Goal: Information Seeking & Learning: Learn about a topic

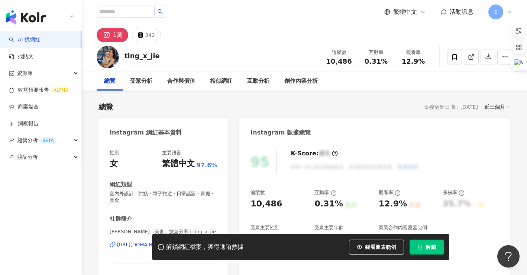
scroll to position [74, 0]
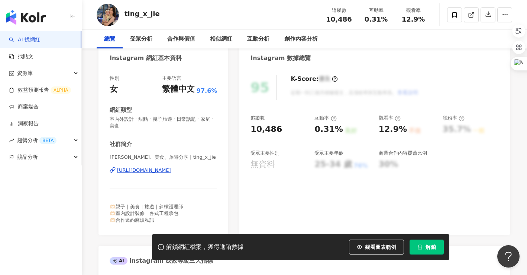
click at [168, 172] on div "https://www.instagram.com/ting_x_jie/" at bounding box center [144, 170] width 54 height 7
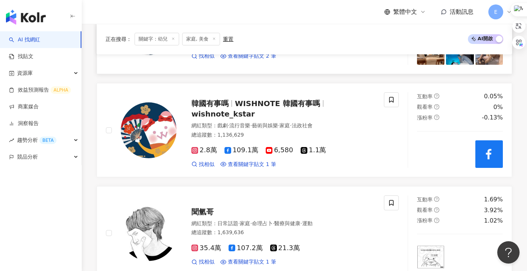
scroll to position [454, 0]
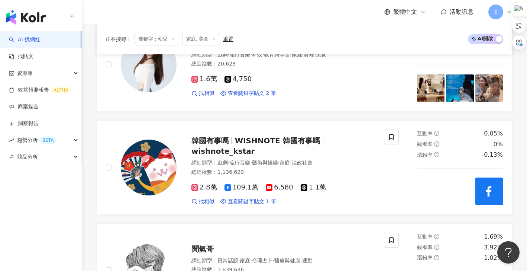
click at [215, 38] on line at bounding box center [215, 39] width 2 height 2
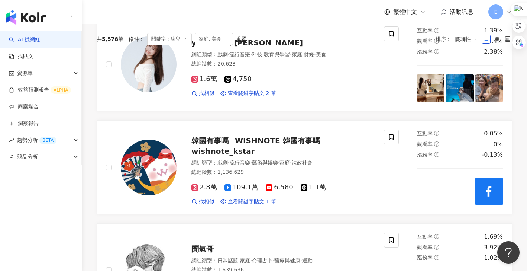
scroll to position [0, 0]
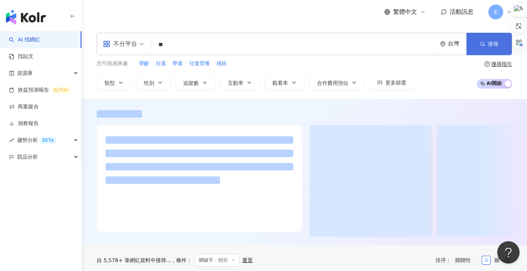
click at [496, 42] on span "搜尋" at bounding box center [493, 44] width 10 height 6
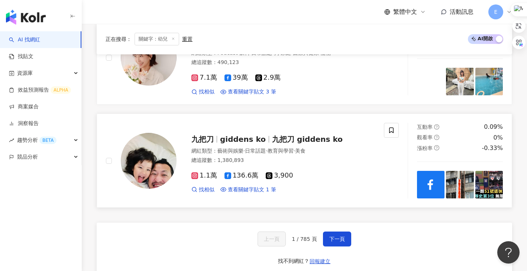
scroll to position [1339, 0]
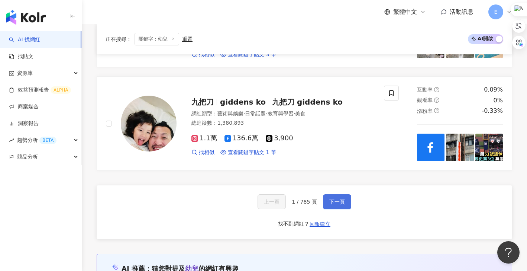
click at [338, 203] on span "下一頁" at bounding box center [338, 202] width 16 height 6
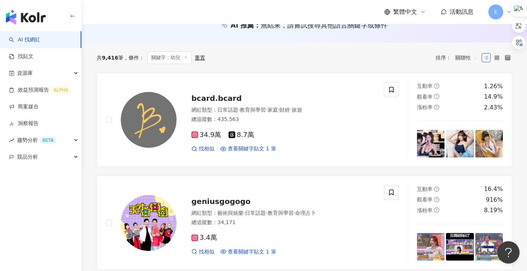
scroll to position [0, 0]
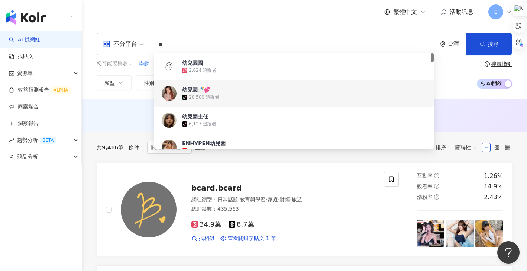
click at [187, 43] on input "**" at bounding box center [294, 45] width 280 height 14
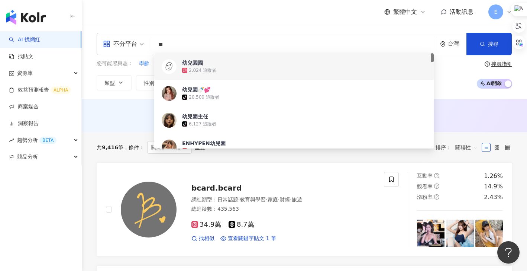
click at [506, 66] on div "搜尋指引" at bounding box center [502, 64] width 21 height 6
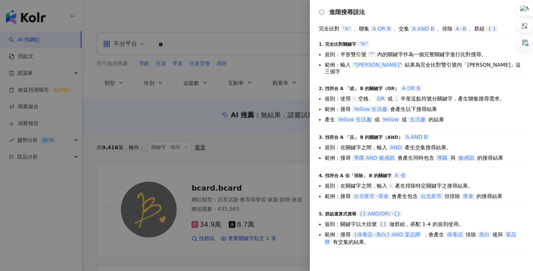
click at [228, 40] on div at bounding box center [266, 135] width 533 height 271
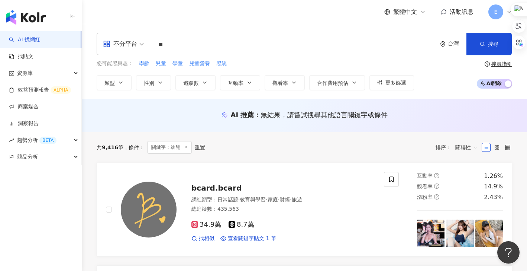
click at [184, 47] on input "**" at bounding box center [294, 45] width 280 height 14
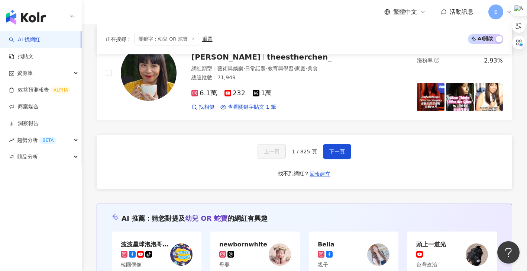
scroll to position [1339, 0]
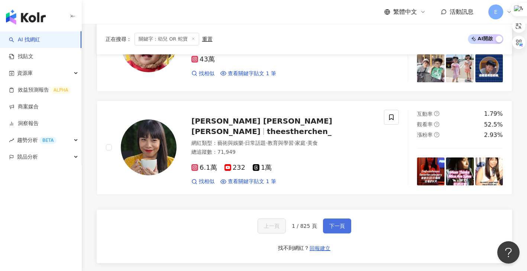
click at [328, 218] on button "下一頁" at bounding box center [337, 225] width 28 height 15
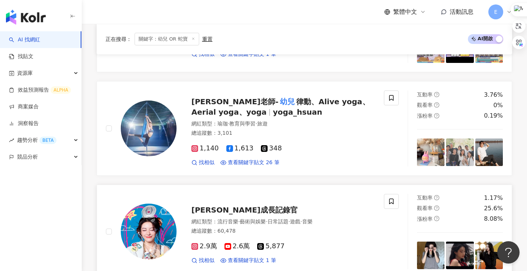
scroll to position [1297, 0]
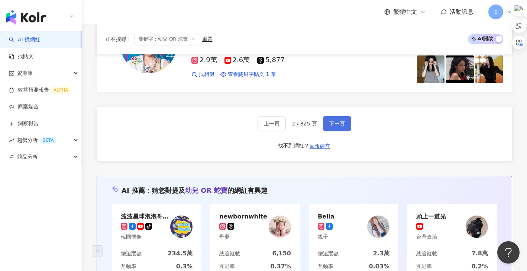
click at [340, 121] on span "下一頁" at bounding box center [338, 124] width 16 height 6
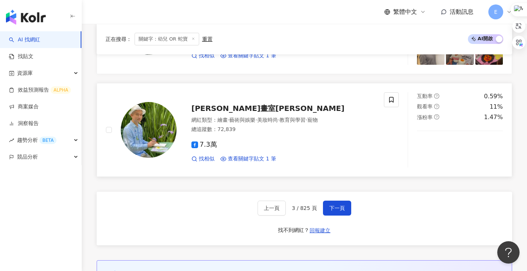
scroll to position [1284, 0]
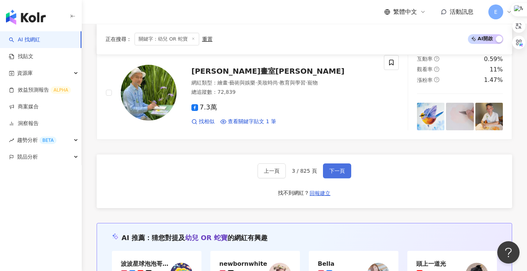
click at [323, 163] on button "下一頁" at bounding box center [337, 170] width 28 height 15
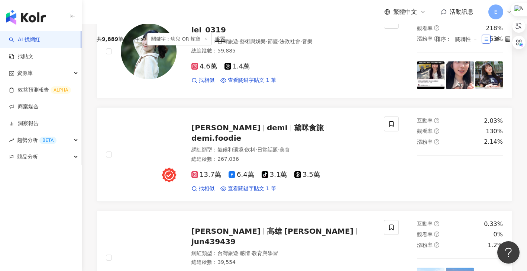
scroll to position [9, 0]
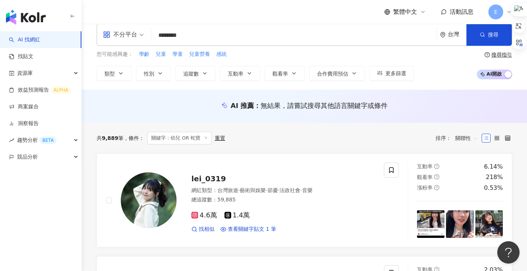
click at [504, 55] on div "搜尋指引" at bounding box center [502, 55] width 21 height 6
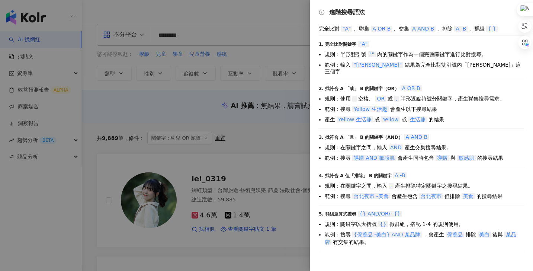
click at [238, 31] on div at bounding box center [266, 135] width 533 height 271
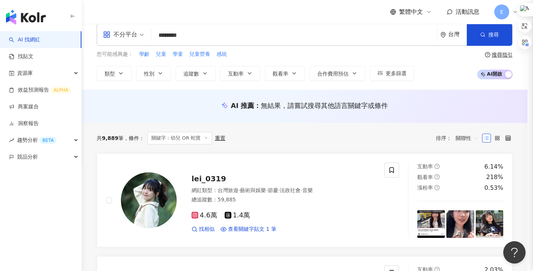
click at [198, 30] on div at bounding box center [266, 135] width 533 height 271
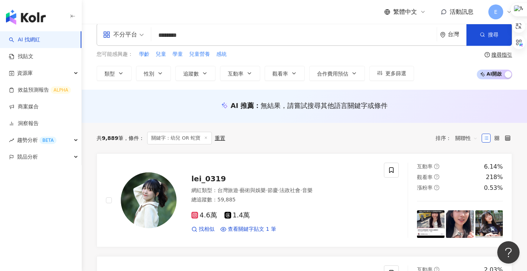
click at [181, 36] on input "********" at bounding box center [294, 35] width 280 height 14
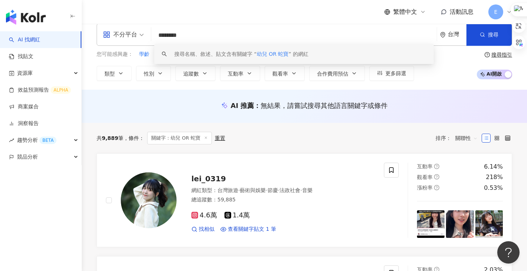
drag, startPoint x: 183, startPoint y: 37, endPoint x: 130, endPoint y: 31, distance: 53.9
click at [131, 31] on div "不分平台 ******** 台灣 搜尋 keyword 搜尋名稱、敘述、貼文含有關鍵字 “ 幼兒 OR 蛇寶 ” 的網紅" at bounding box center [305, 34] width 416 height 22
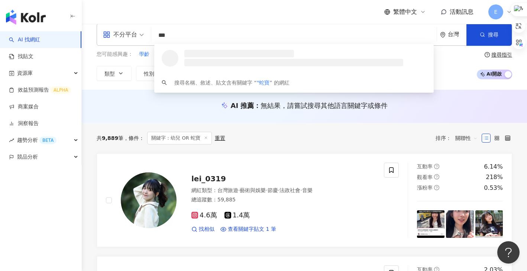
click at [193, 38] on input "***" at bounding box center [294, 35] width 280 height 14
type input "****"
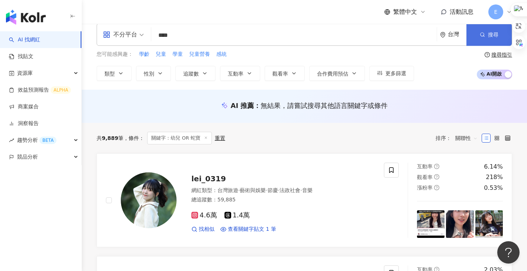
click at [497, 32] on span "搜尋" at bounding box center [493, 35] width 10 height 6
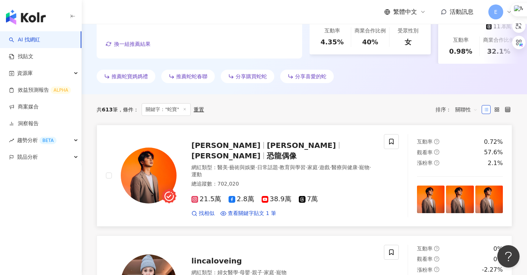
scroll to position [260, 0]
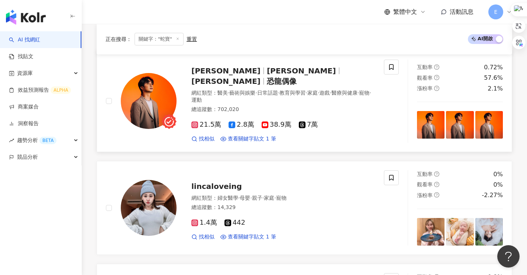
click at [264, 42] on div "正在搜尋 ： 關鍵字："蛇寶" 重置 AI 開啟 AI 關閉" at bounding box center [305, 39] width 398 height 13
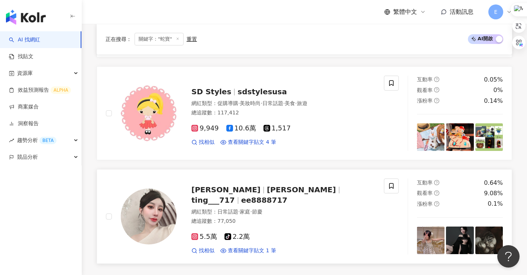
scroll to position [1413, 0]
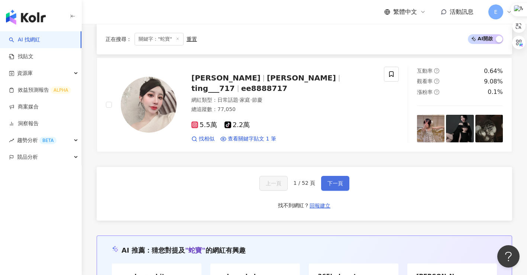
click at [329, 180] on span "下一頁" at bounding box center [336, 183] width 16 height 6
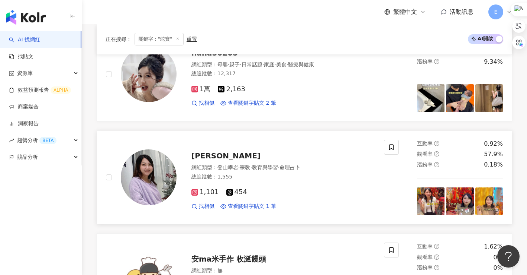
scroll to position [565, 0]
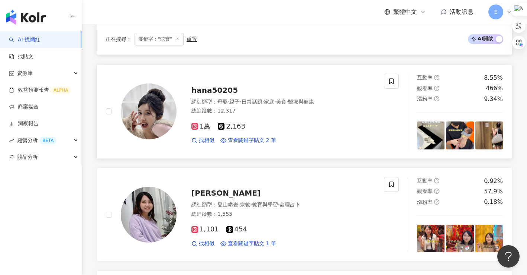
click at [214, 86] on span "hana50205" at bounding box center [215, 90] width 46 height 9
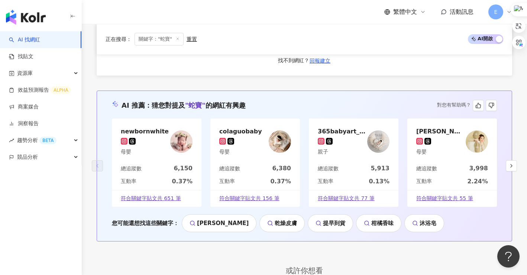
scroll to position [1429, 0]
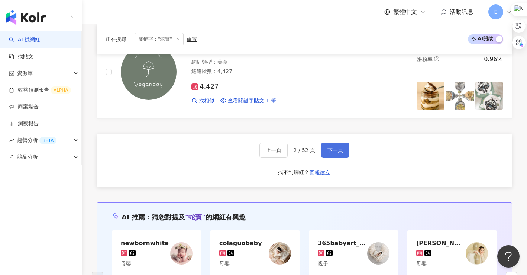
click at [340, 147] on span "下一頁" at bounding box center [336, 150] width 16 height 6
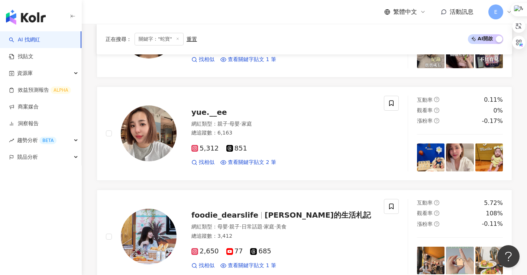
scroll to position [664, 0]
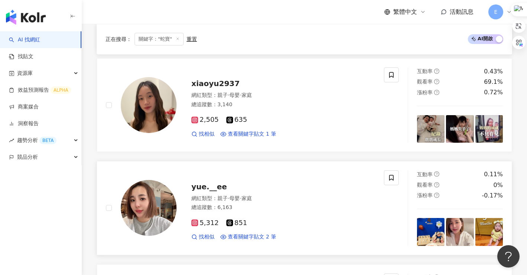
click at [203, 185] on span "yue.__ee" at bounding box center [210, 186] width 36 height 9
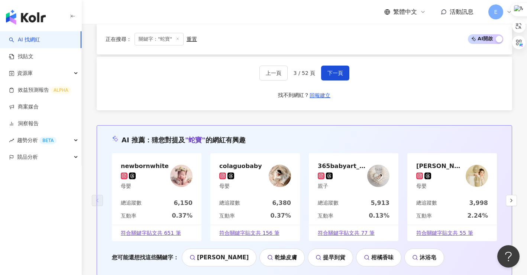
scroll to position [1444, 0]
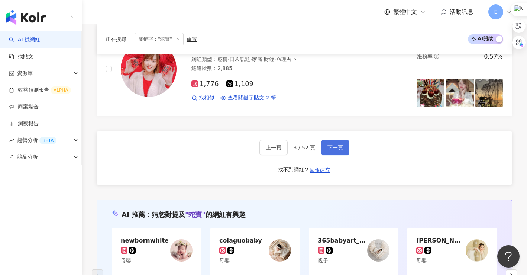
click at [332, 144] on span "下一頁" at bounding box center [336, 147] width 16 height 6
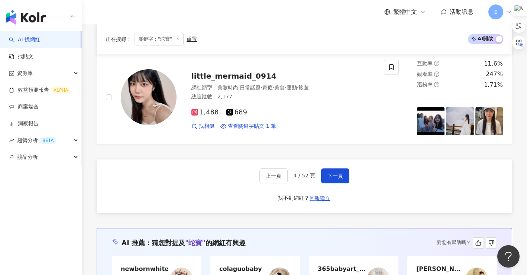
scroll to position [1506, 0]
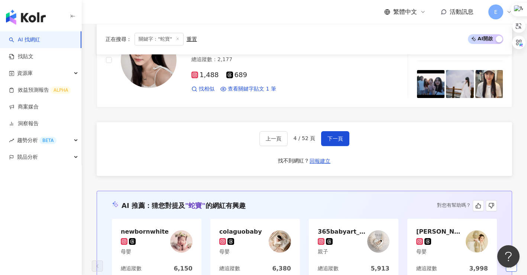
click at [509, 263] on icon "button" at bounding box center [512, 266] width 6 height 6
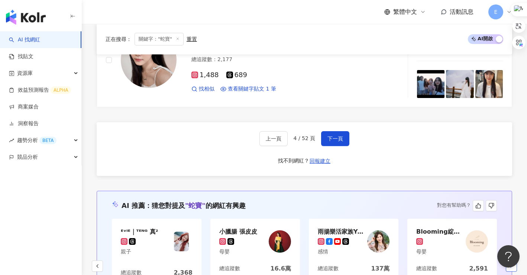
click at [509, 263] on icon "button" at bounding box center [512, 266] width 6 height 6
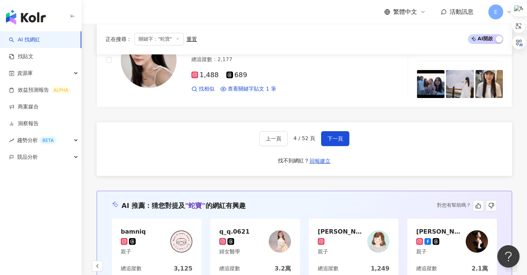
scroll to position [1543, 0]
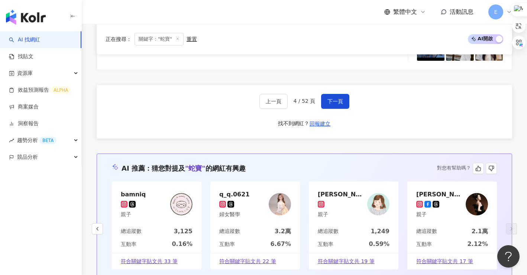
click at [450, 190] on div "黃綺綺 親子" at bounding box center [453, 204] width 90 height 46
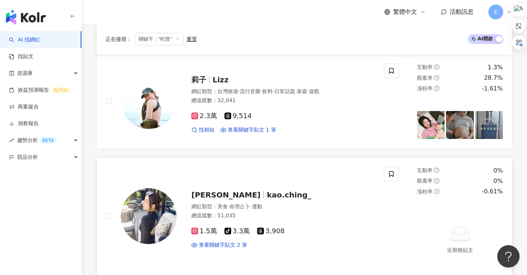
scroll to position [539, 0]
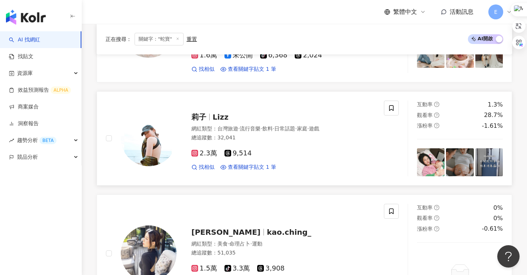
click at [212, 112] on span "莉子" at bounding box center [202, 116] width 21 height 9
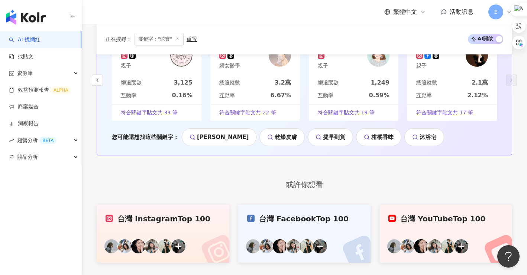
scroll to position [1542, 0]
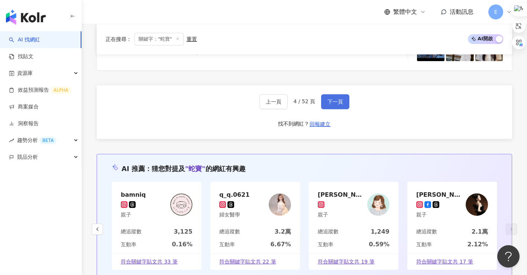
click at [327, 94] on button "下一頁" at bounding box center [335, 101] width 28 height 15
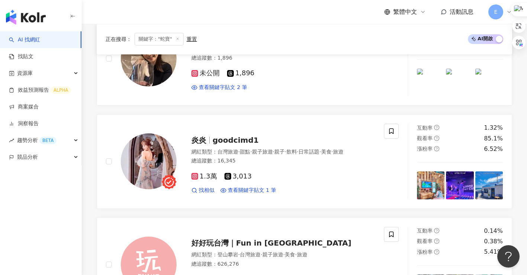
scroll to position [1518, 0]
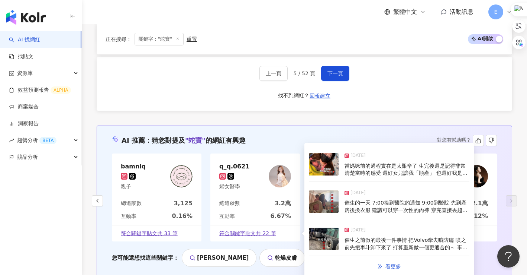
click at [272, 190] on div "q_q.0621 婦女醫學" at bounding box center [256, 176] width 90 height 46
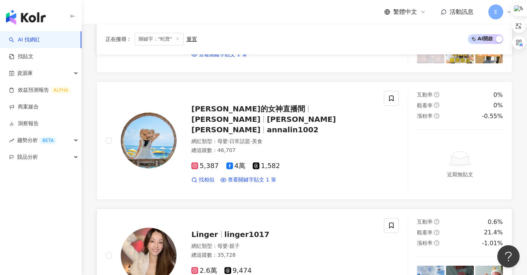
scroll to position [1295, 0]
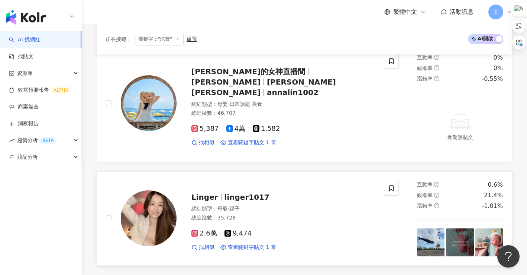
click at [244, 192] on span "linger1017" at bounding box center [247, 196] width 45 height 9
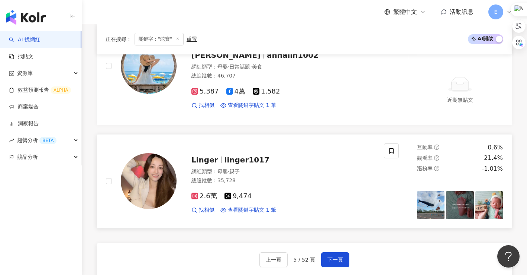
scroll to position [1370, 0]
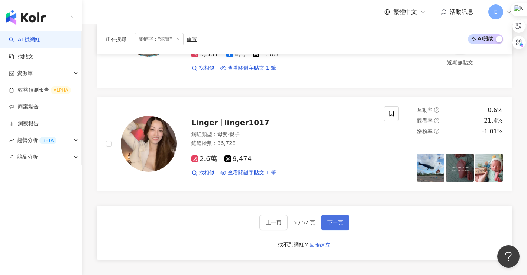
click at [330, 219] on span "下一頁" at bounding box center [336, 222] width 16 height 6
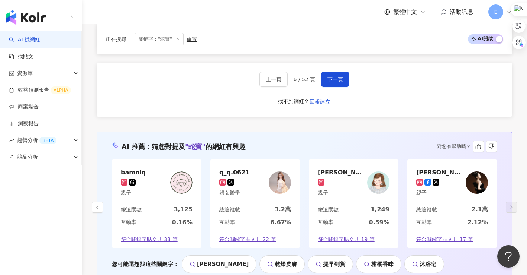
scroll to position [1438, 0]
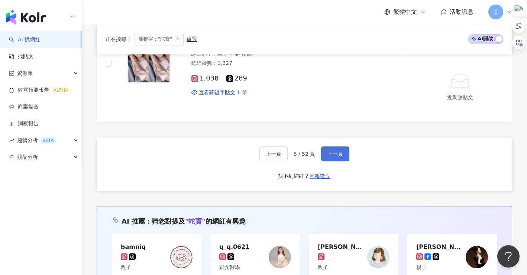
click at [335, 151] on span "下一頁" at bounding box center [336, 154] width 16 height 6
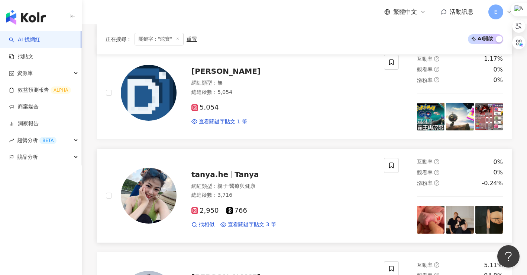
scroll to position [1059, 0]
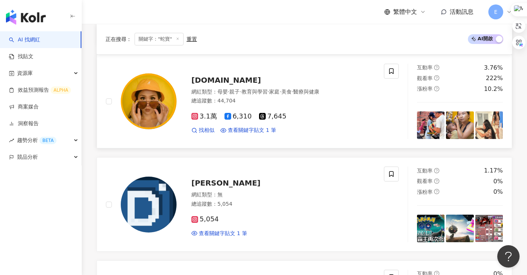
click at [232, 78] on span "KellyXChen.tw" at bounding box center [227, 80] width 70 height 9
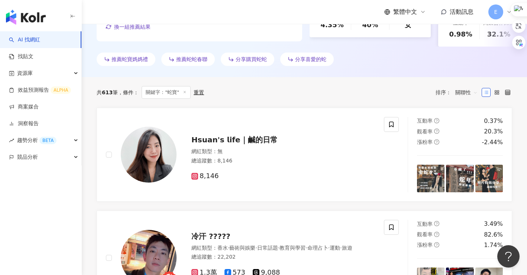
scroll to position [166, 0]
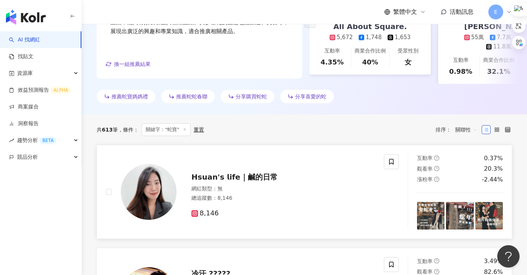
click at [228, 174] on span "𝗛𝘀𝘂𝗮𝗻'𝘀 𝗹𝗶𝗳𝗲｜鹹的日常" at bounding box center [235, 176] width 86 height 9
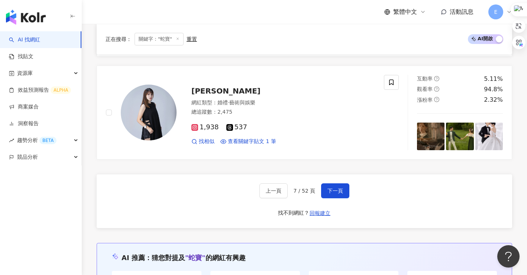
scroll to position [1393, 0]
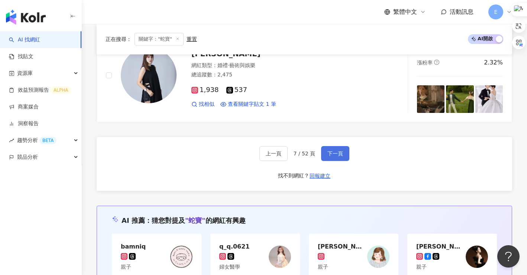
click at [332, 154] on button "下一頁" at bounding box center [335, 153] width 28 height 15
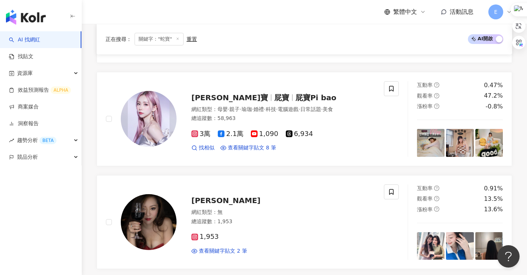
scroll to position [819, 0]
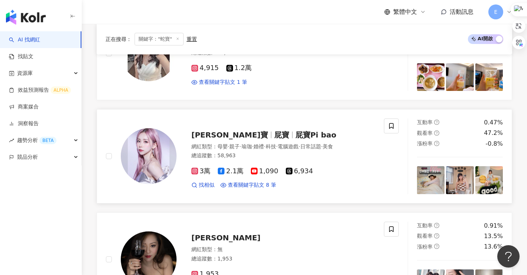
click at [296, 132] on span "屁寶Pi bao" at bounding box center [316, 134] width 41 height 9
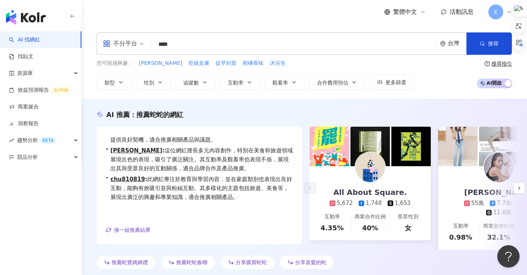
scroll to position [0, 0]
click at [209, 79] on button "追蹤數" at bounding box center [196, 82] width 40 height 15
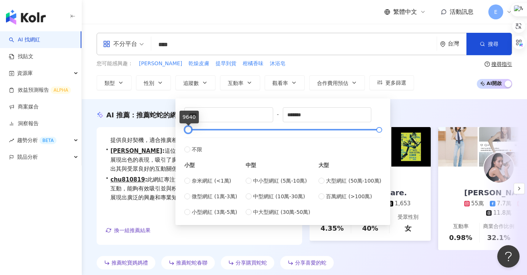
type input "*****"
click at [190, 131] on div at bounding box center [189, 130] width 4 height 4
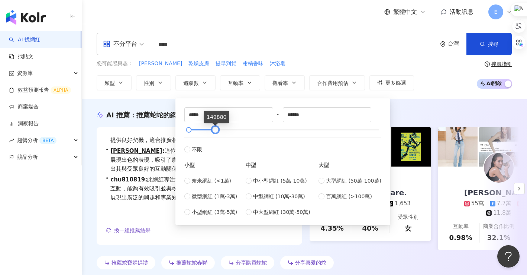
type input "******"
drag, startPoint x: 377, startPoint y: 128, endPoint x: 213, endPoint y: 129, distance: 164.4
click at [213, 129] on div at bounding box center [215, 130] width 4 height 4
click at [499, 45] on button "搜尋" at bounding box center [489, 44] width 45 height 22
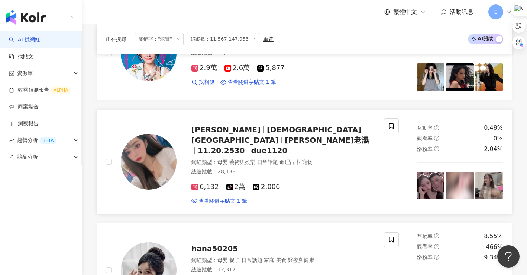
scroll to position [1339, 0]
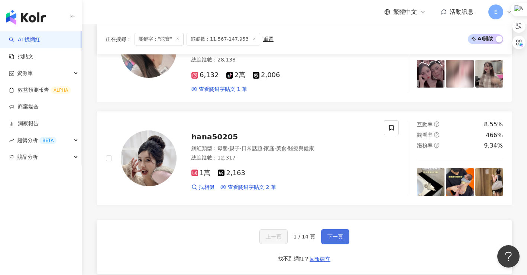
click at [332, 233] on span "下一頁" at bounding box center [336, 236] width 16 height 6
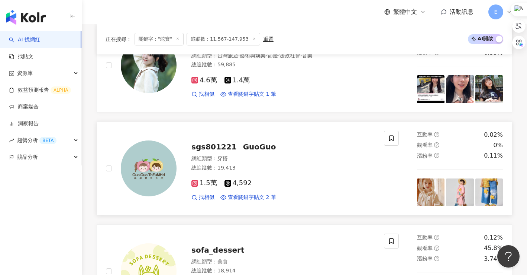
scroll to position [1394, 0]
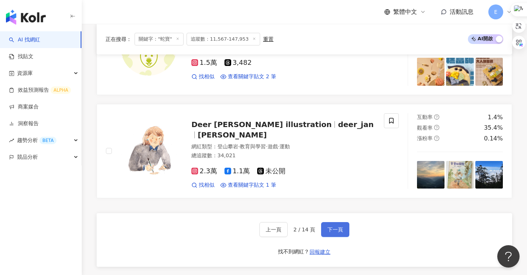
click at [336, 228] on span "下一頁" at bounding box center [336, 229] width 16 height 6
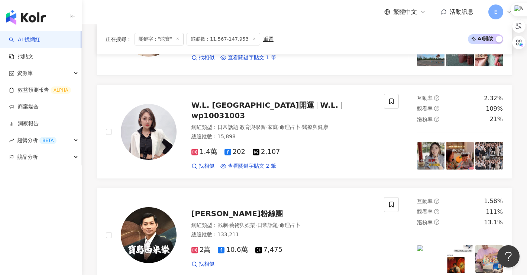
scroll to position [1363, 0]
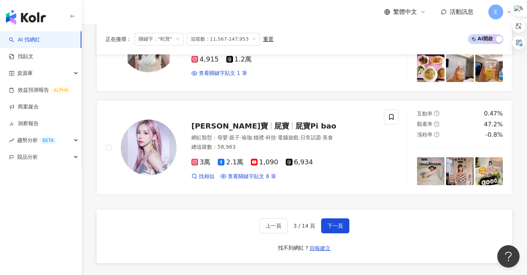
click at [305, 15] on div "繁體中文 活動訊息 E" at bounding box center [305, 12] width 416 height 24
drag, startPoint x: 285, startPoint y: 15, endPoint x: 288, endPoint y: 16, distance: 3.8
click at [285, 15] on div "繁體中文 活動訊息 E" at bounding box center [305, 12] width 416 height 24
click at [272, 13] on div "繁體中文 活動訊息 E" at bounding box center [305, 12] width 416 height 24
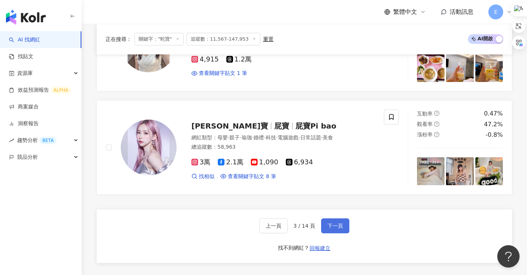
click at [331, 226] on span "下一頁" at bounding box center [336, 225] width 16 height 6
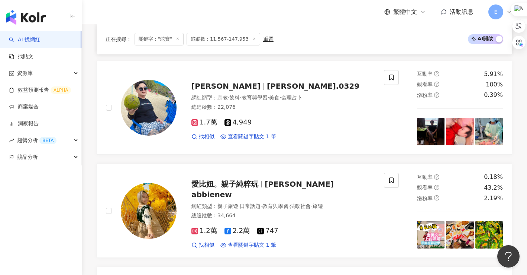
scroll to position [1339, 0]
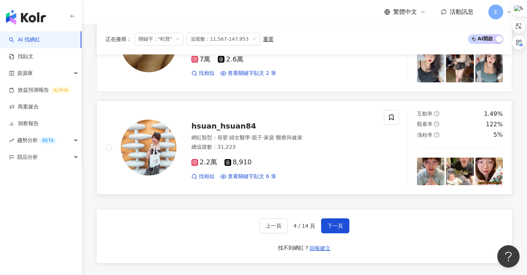
click at [218, 126] on span "hsuan_hsuan84" at bounding box center [224, 125] width 65 height 9
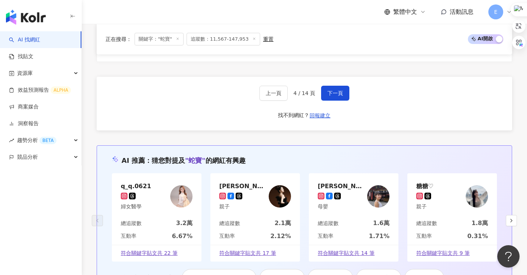
scroll to position [1480, 0]
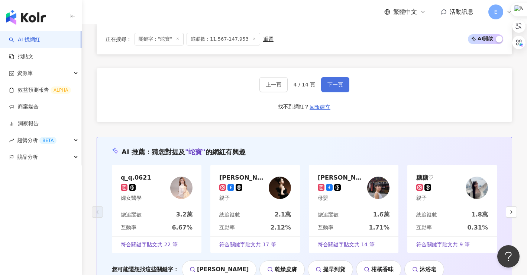
click at [337, 84] on span "下一頁" at bounding box center [336, 84] width 16 height 6
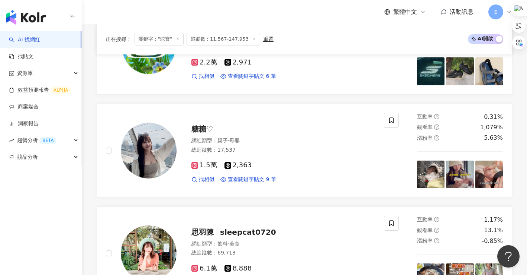
scroll to position [476, 0]
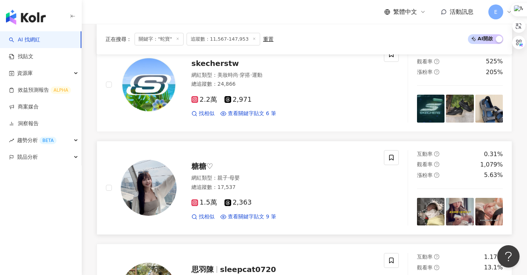
click at [204, 166] on span "糖糖♡︎" at bounding box center [203, 165] width 22 height 9
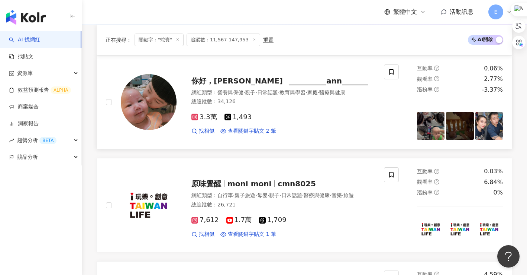
scroll to position [215, 0]
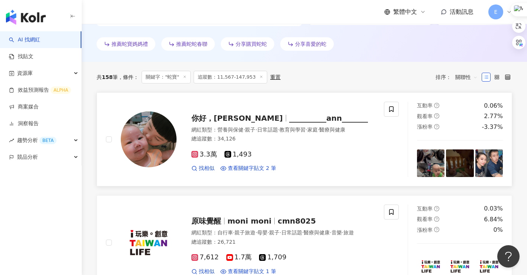
click at [219, 116] on span "你好，喬安" at bounding box center [238, 117] width 92 height 9
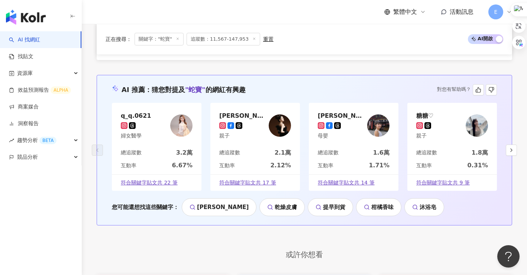
scroll to position [1431, 0]
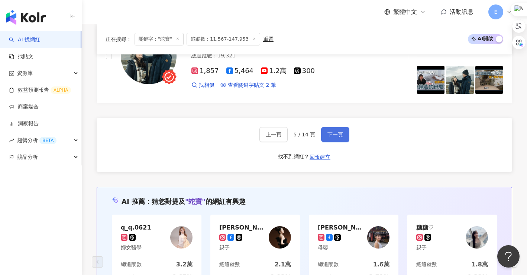
click at [328, 134] on span "下一頁" at bounding box center [336, 134] width 16 height 6
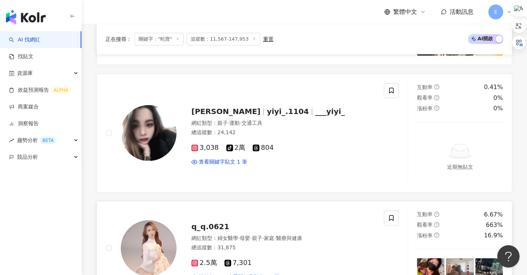
scroll to position [623, 0]
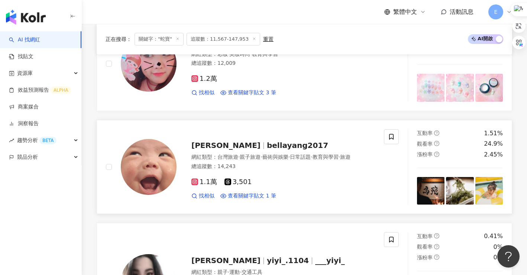
click at [231, 141] on span "BELLA YANG" at bounding box center [226, 145] width 69 height 9
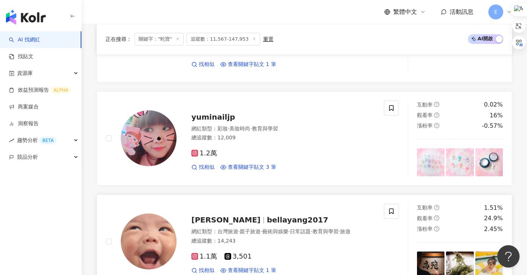
scroll to position [475, 0]
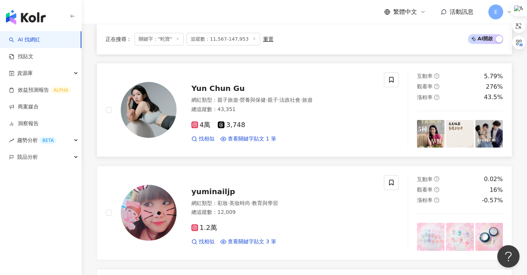
click at [212, 89] on span "Yun Chun Gu" at bounding box center [218, 88] width 53 height 9
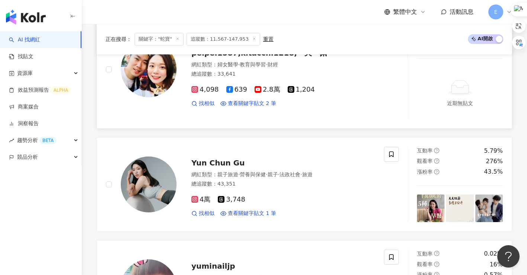
scroll to position [363, 0]
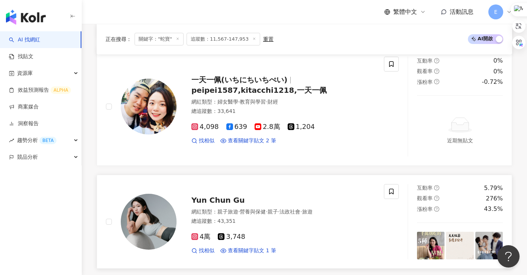
click at [224, 196] on span "Yun Chun Gu" at bounding box center [218, 199] width 53 height 9
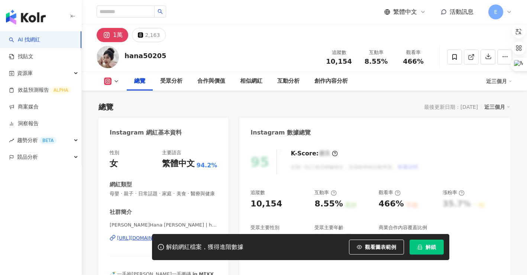
click at [164, 234] on div "https://www.instagram.com/hana50205/" at bounding box center [144, 237] width 54 height 7
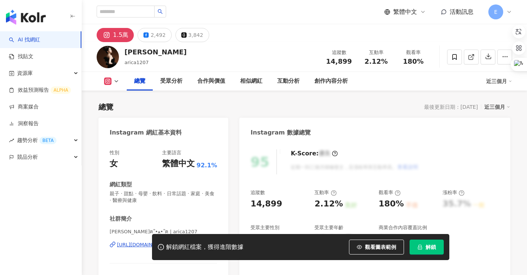
scroll to position [37, 0]
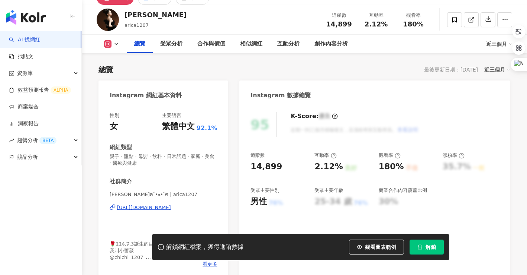
click at [129, 206] on div "https://www.instagram.com/arica1207/" at bounding box center [144, 207] width 54 height 7
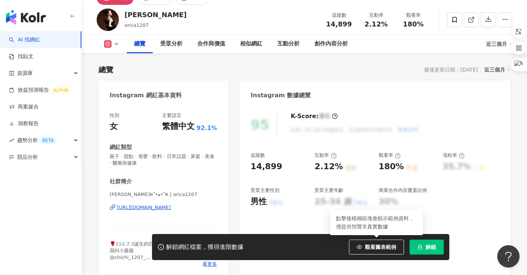
click at [413, 244] on button "解鎖" at bounding box center [427, 246] width 34 height 15
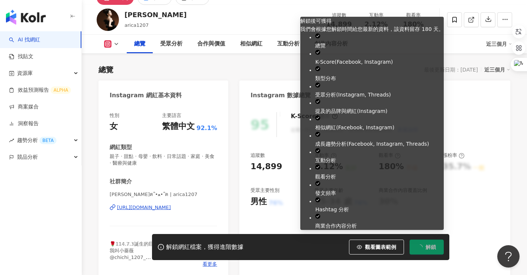
click at [421, 248] on icon "loading" at bounding box center [422, 246] width 4 height 4
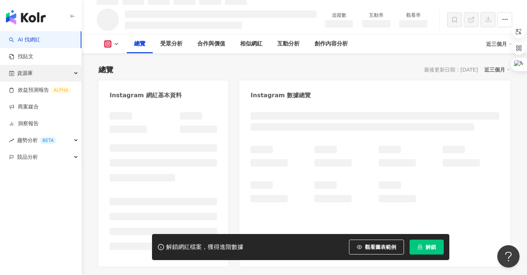
scroll to position [45, 0]
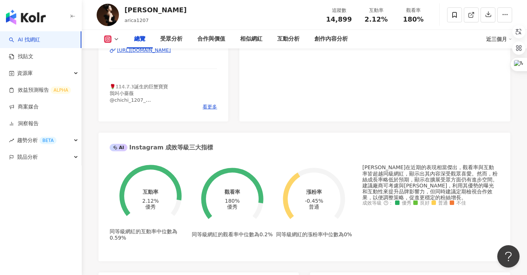
scroll to position [306, 0]
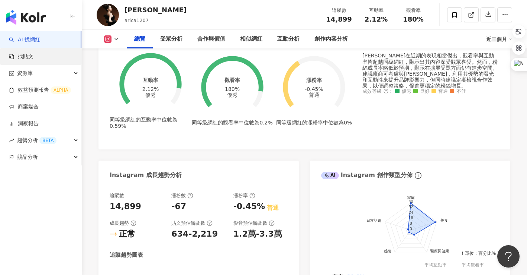
click at [29, 56] on link "找貼文" at bounding box center [21, 56] width 25 height 7
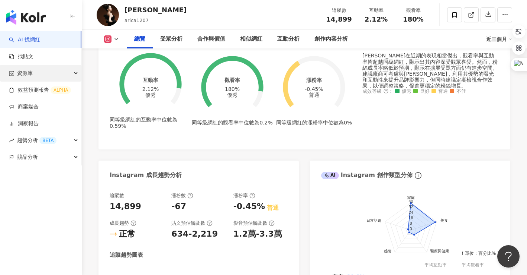
click at [30, 73] on span "資源庫" at bounding box center [25, 73] width 16 height 17
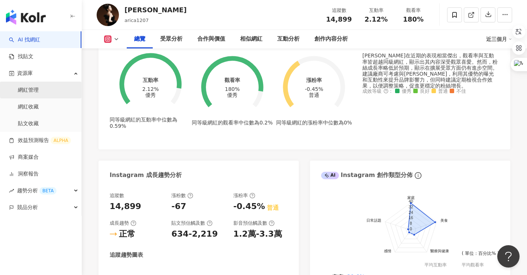
click at [38, 88] on link "網紅管理" at bounding box center [28, 89] width 21 height 7
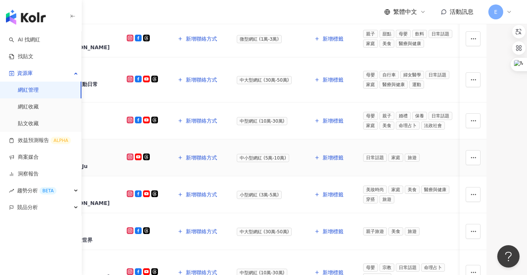
scroll to position [223, 0]
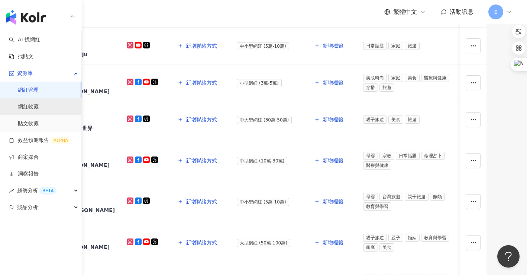
click at [31, 106] on link "網紅收藏" at bounding box center [28, 106] width 21 height 7
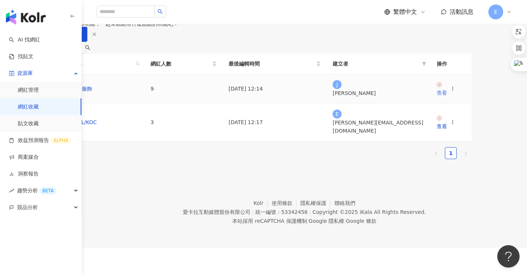
click at [447, 97] on div "查看" at bounding box center [442, 93] width 10 height 8
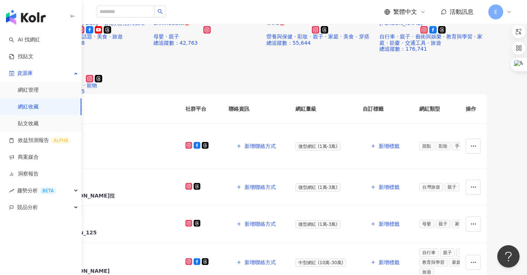
scroll to position [37, 0]
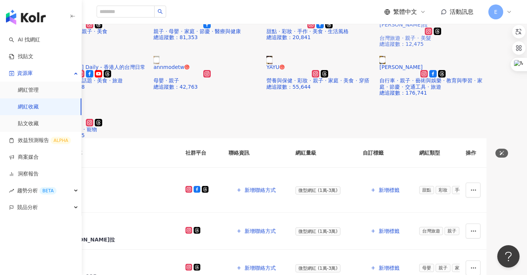
click at [401, 19] on img at bounding box center [398, 14] width 6 height 8
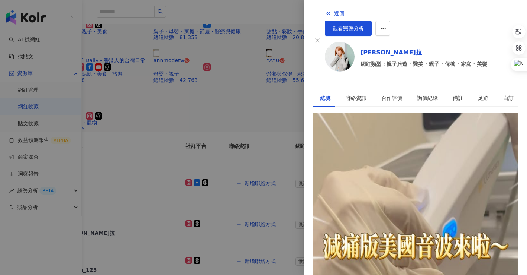
click at [144, 151] on div at bounding box center [263, 137] width 527 height 275
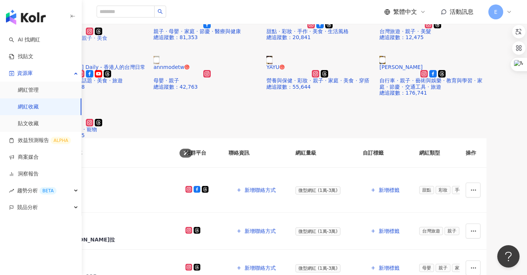
click at [61, 19] on img at bounding box center [58, 14] width 6 height 8
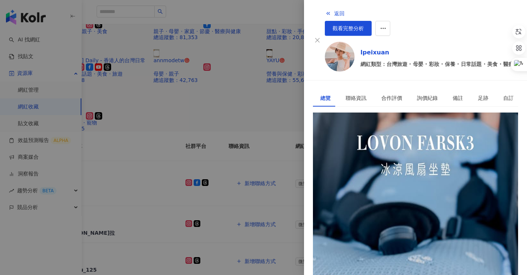
click at [250, 71] on div at bounding box center [263, 137] width 527 height 275
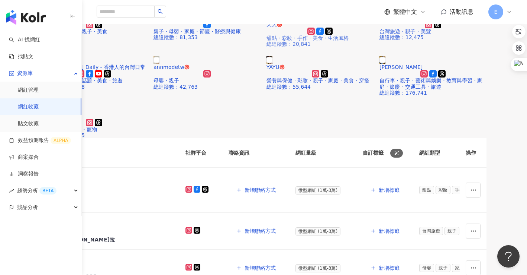
click at [288, 19] on img at bounding box center [285, 14] width 6 height 8
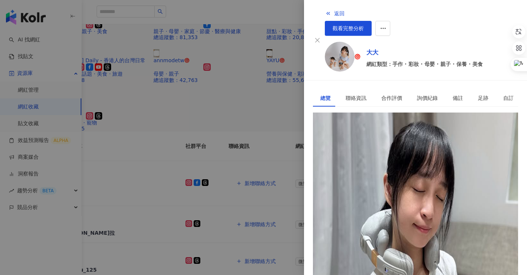
click at [370, 136] on div "https://www.instagram.com/lin1226she/" at bounding box center [348, 137] width 54 height 7
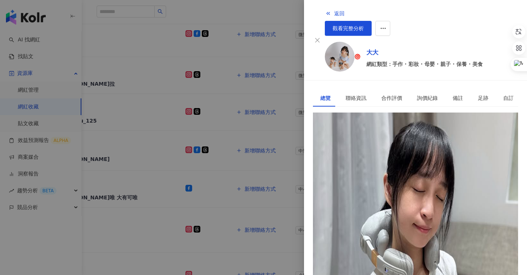
click at [234, 218] on div at bounding box center [263, 137] width 527 height 275
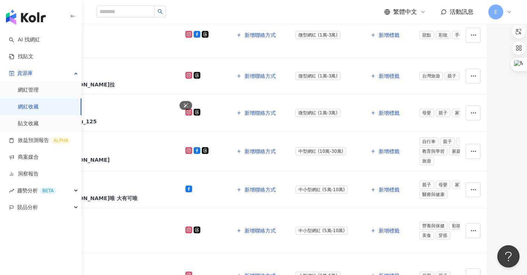
scroll to position [260, 0]
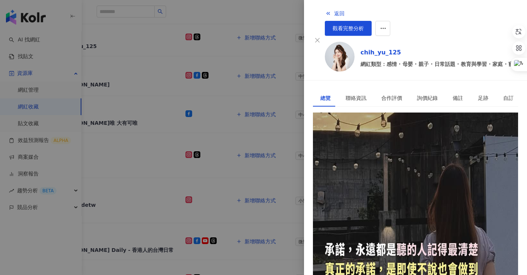
click at [358, 134] on div "https://www.instagram.com/chih_yu_125/" at bounding box center [348, 137] width 54 height 7
click at [244, 167] on div at bounding box center [263, 137] width 527 height 275
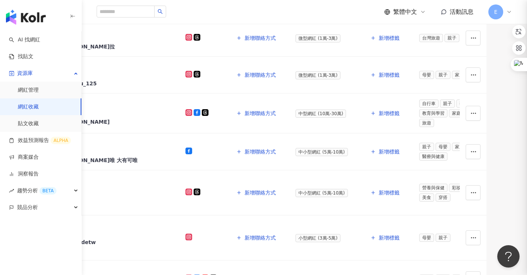
scroll to position [149, 0]
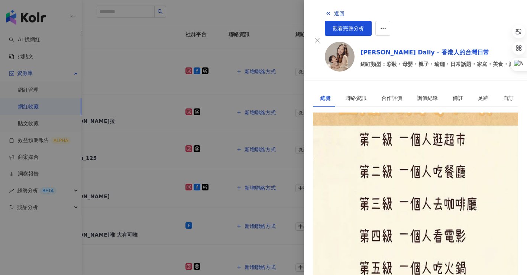
click at [341, 135] on div "https://www.instagram.com/stephanie.twdaily/" at bounding box center [388, 137] width 134 height 7
click at [70, 96] on div at bounding box center [263, 137] width 527 height 275
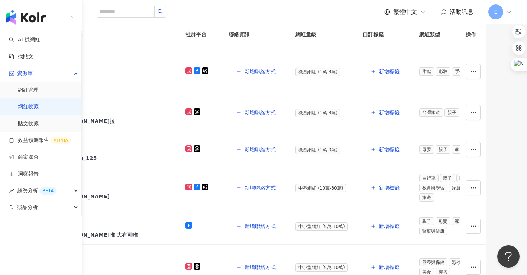
scroll to position [0, 0]
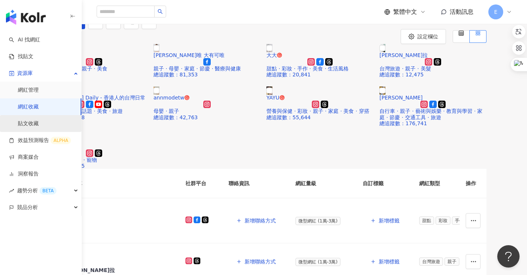
click at [26, 124] on link "貼文收藏" at bounding box center [28, 123] width 21 height 7
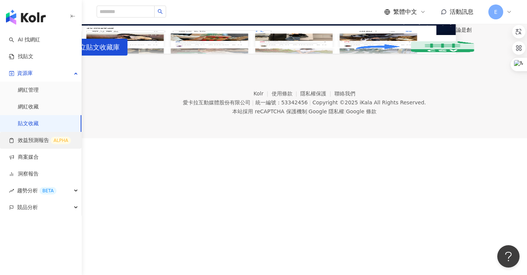
click at [39, 141] on link "效益預測報告 ALPHA" at bounding box center [40, 140] width 62 height 7
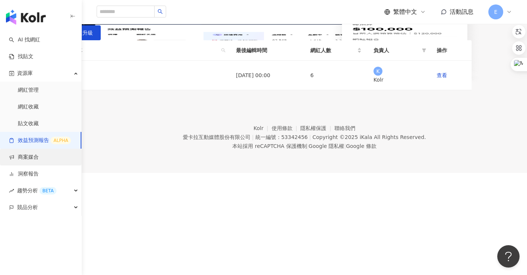
click at [35, 157] on link "商案媒合" at bounding box center [24, 156] width 30 height 7
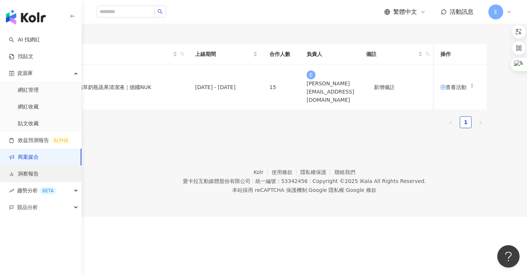
click at [37, 172] on link "洞察報告" at bounding box center [24, 173] width 30 height 7
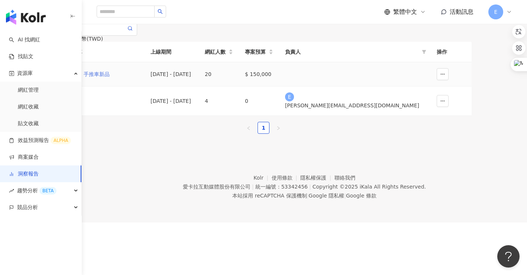
click at [139, 78] on div "Bellagio 手推車新品" at bounding box center [99, 74] width 77 height 8
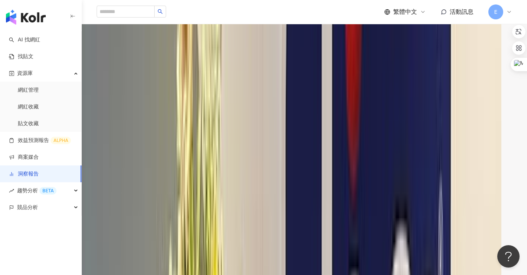
scroll to position [967, 0]
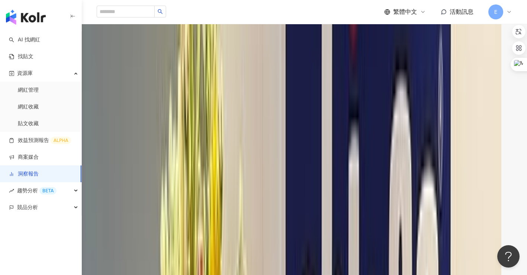
click at [33, 173] on link "洞察報告" at bounding box center [24, 173] width 30 height 7
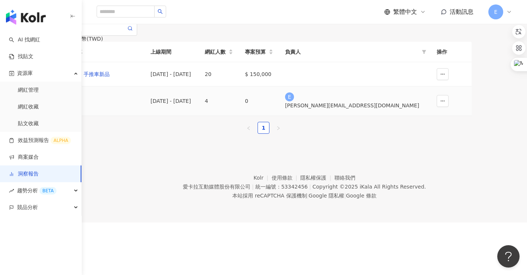
click at [136, 105] on div "Chicco" at bounding box center [99, 101] width 77 height 8
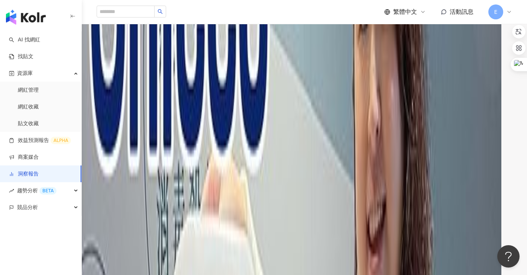
scroll to position [595, 0]
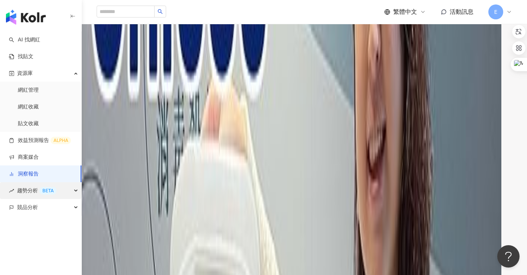
click at [30, 187] on span "趨勢分析 BETA" at bounding box center [36, 190] width 39 height 17
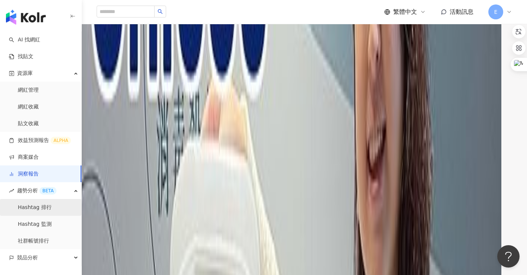
click at [35, 203] on link "Hashtag 排行" at bounding box center [35, 206] width 34 height 7
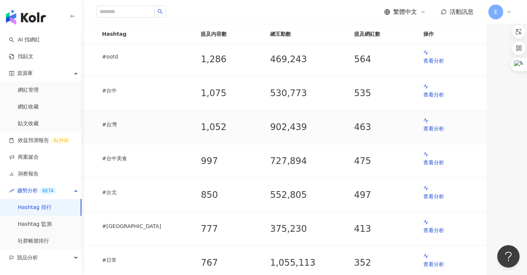
scroll to position [37, 0]
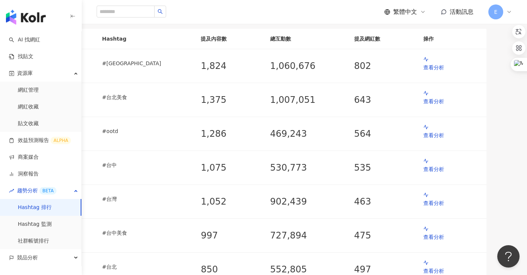
click at [99, 51] on span "近六個月" at bounding box center [88, 48] width 21 height 6
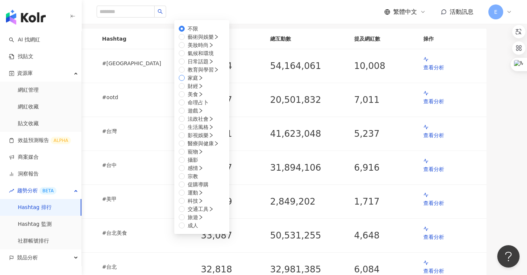
click at [198, 81] on span "家庭" at bounding box center [193, 78] width 10 height 6
click at [201, 229] on span "母嬰" at bounding box center [193, 233] width 16 height 8
click at [201, 237] on span "親子" at bounding box center [193, 241] width 16 height 8
click at [201, 229] on span "母嬰" at bounding box center [193, 233] width 16 height 8
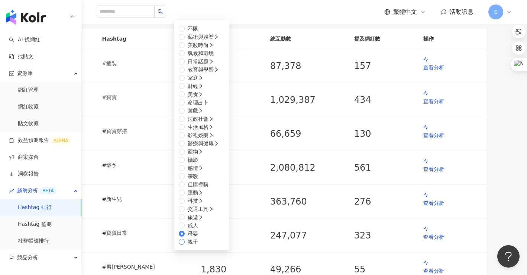
click at [201, 237] on span "親子" at bounding box center [193, 241] width 16 height 8
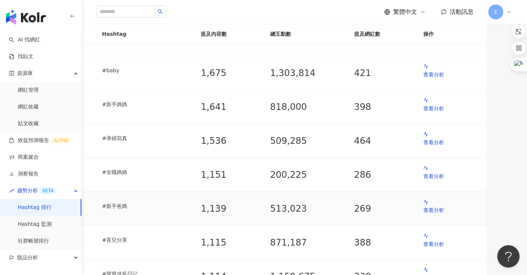
scroll to position [446, 0]
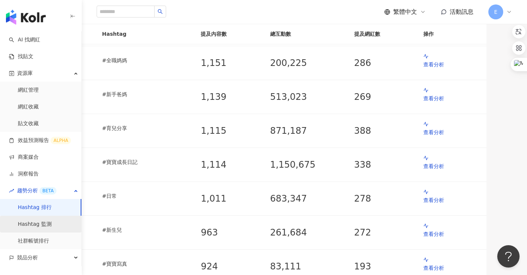
click at [33, 226] on link "Hashtag 監測" at bounding box center [35, 223] width 34 height 7
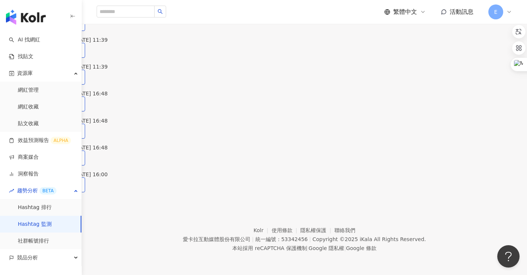
scroll to position [260, 0]
click at [39, 240] on link "社群帳號排行" at bounding box center [33, 240] width 31 height 7
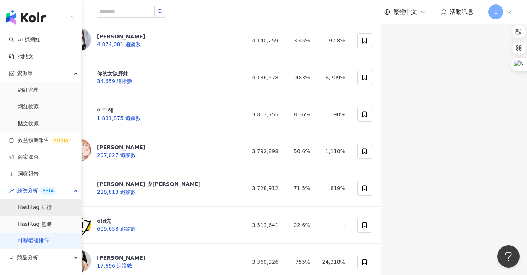
scroll to position [521, 0]
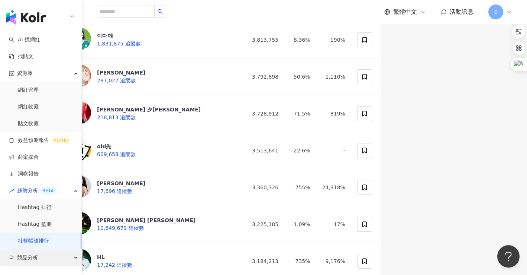
drag, startPoint x: 36, startPoint y: 256, endPoint x: 40, endPoint y: 262, distance: 7.5
click at [39, 262] on div "競品分析" at bounding box center [40, 257] width 81 height 17
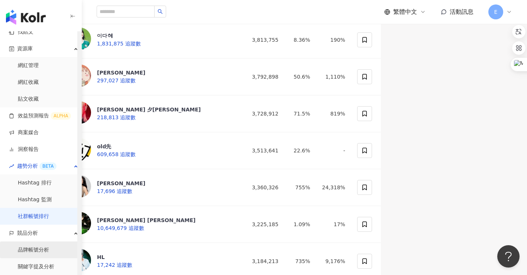
click at [40, 247] on link "品牌帳號分析" at bounding box center [33, 249] width 31 height 7
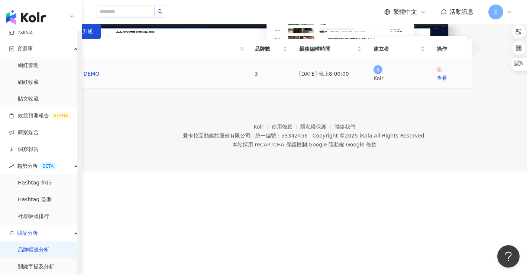
scroll to position [100, 0]
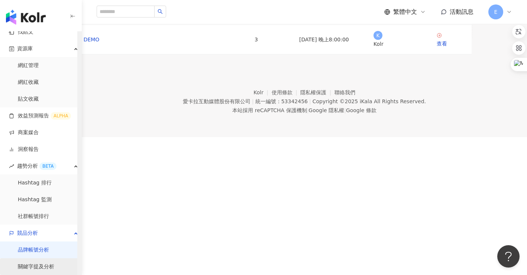
click at [39, 267] on link "關鍵字提及分析" at bounding box center [36, 266] width 36 height 7
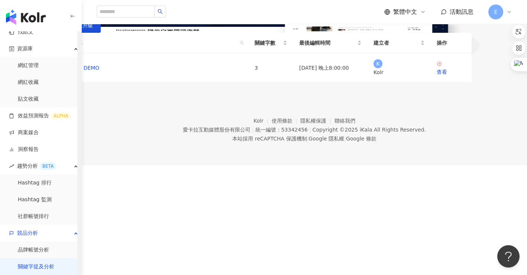
scroll to position [112, 0]
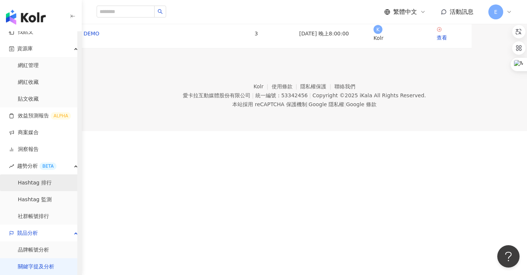
click at [46, 182] on link "Hashtag 排行" at bounding box center [35, 182] width 34 height 7
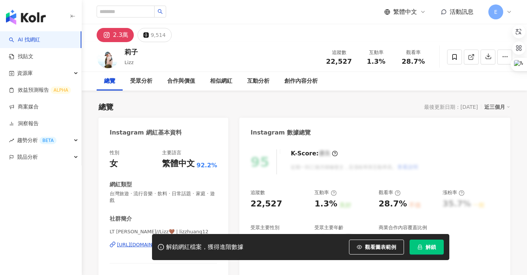
click at [146, 241] on div "https://www.instagram.com/lizzhuang12/" at bounding box center [144, 244] width 54 height 7
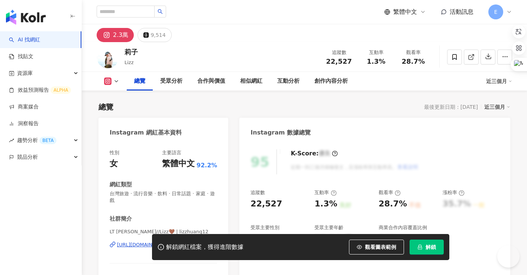
scroll to position [74, 0]
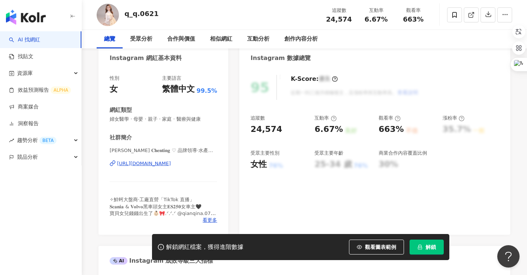
click at [160, 161] on div "https://www.instagram.com/q_q.0621/" at bounding box center [144, 163] width 54 height 7
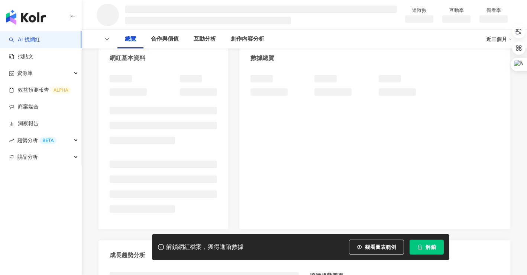
scroll to position [112, 0]
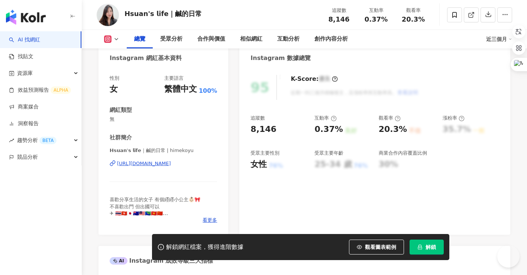
click at [166, 164] on div "[URL][DOMAIN_NAME]" at bounding box center [144, 163] width 54 height 7
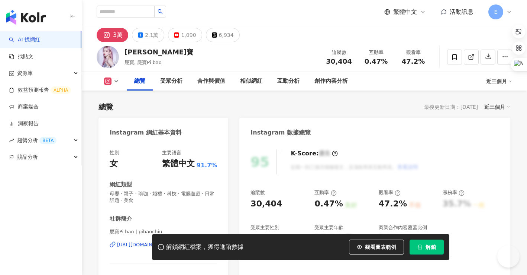
scroll to position [112, 0]
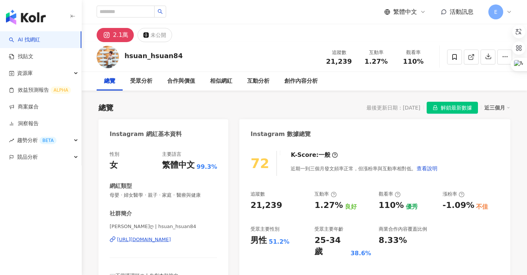
scroll to position [37, 0]
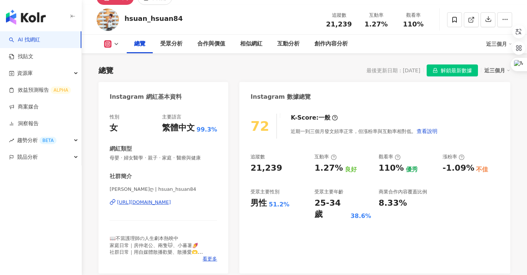
click at [171, 201] on div "https://www.instagram.com/hsuan_hsuan84/" at bounding box center [144, 202] width 54 height 7
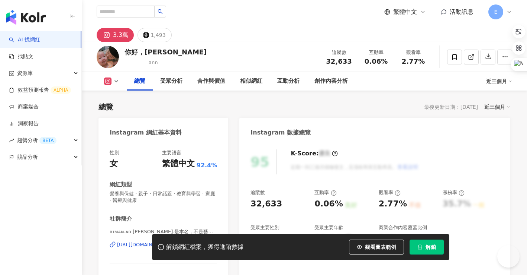
scroll to position [37, 0]
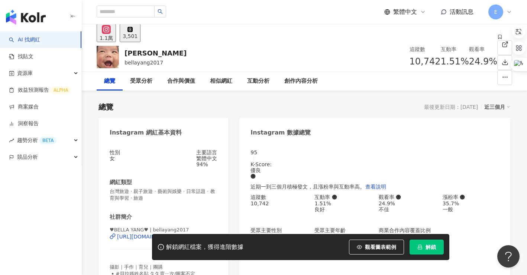
click at [256, 51] on div "BELLA YANG bellayang2017 追蹤數 10,742 互動率 1.51% 觀看率 24.9%" at bounding box center [305, 56] width 446 height 29
click at [170, 233] on div "https://www.instagram.com/bellayang2017/" at bounding box center [146, 236] width 58 height 6
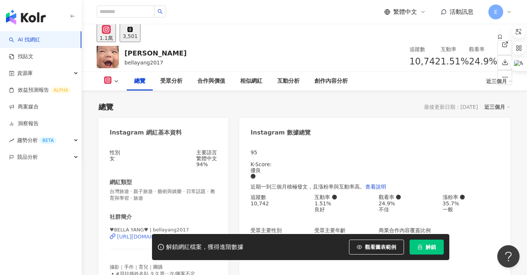
scroll to position [112, 0]
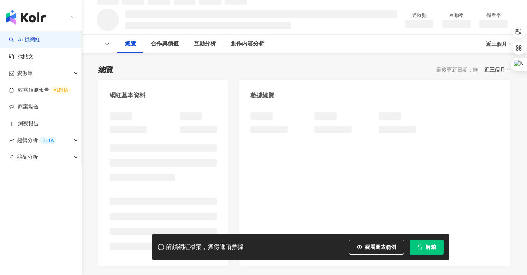
scroll to position [74, 0]
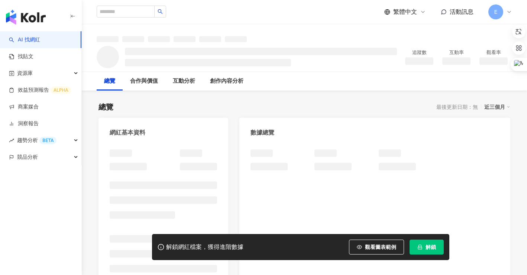
click at [435, 246] on span "解鎖" at bounding box center [431, 247] width 10 height 6
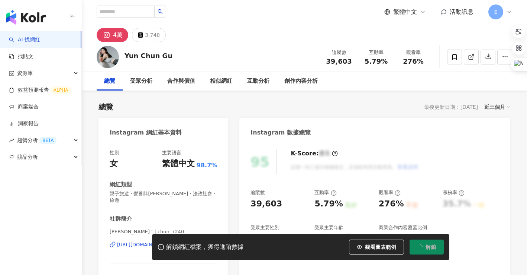
click at [287, 19] on div "繁體中文 活動訊息 E" at bounding box center [305, 12] width 416 height 24
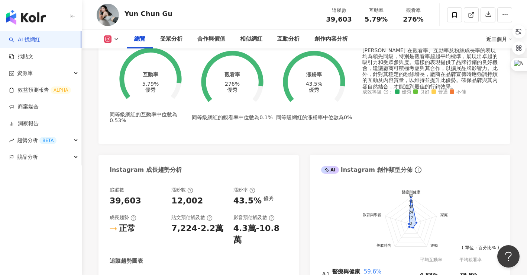
scroll to position [409, 0]
